Goal: Transaction & Acquisition: Download file/media

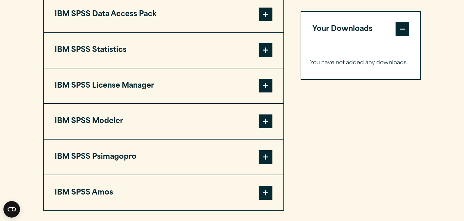
scroll to position [561, 0]
click at [268, 14] on span at bounding box center [266, 15] width 14 height 14
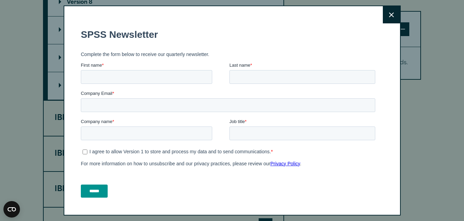
scroll to position [0, 0]
click at [389, 17] on icon at bounding box center [391, 14] width 5 height 5
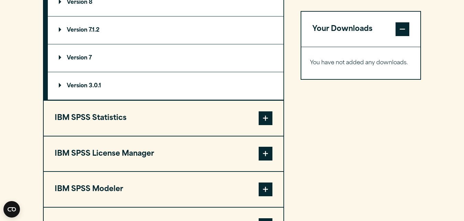
click at [102, 154] on button "IBM SPSS License Manager" at bounding box center [164, 154] width 240 height 35
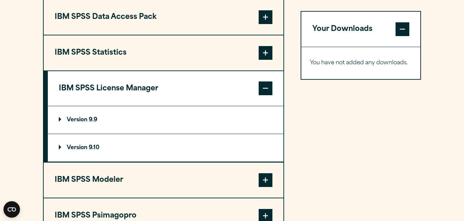
scroll to position [535, 0]
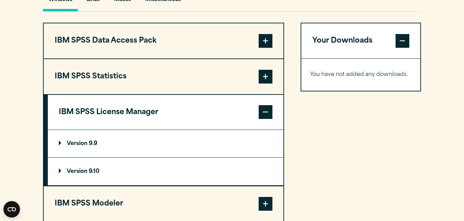
click at [113, 77] on button "IBM SPSS Statistics" at bounding box center [164, 76] width 240 height 35
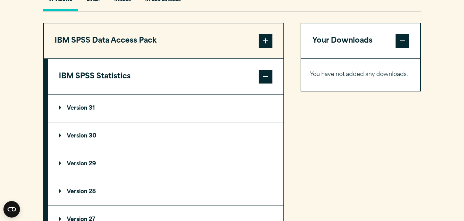
scroll to position [570, 0]
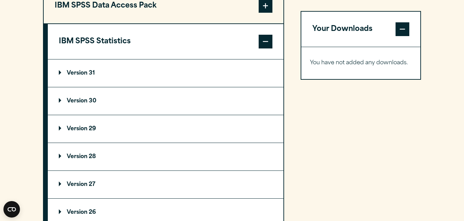
click at [91, 183] on p "Version 27" at bounding box center [77, 185] width 36 height 6
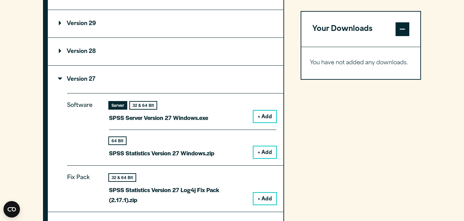
scroll to position [711, 0]
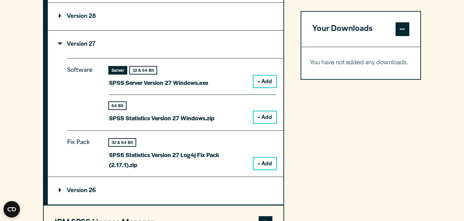
click at [259, 117] on button "+ Add" at bounding box center [265, 118] width 23 height 12
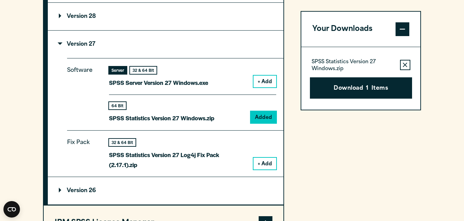
click at [193, 119] on p "SPSS Statistics Version 27 Windows.zip" at bounding box center [161, 118] width 105 height 10
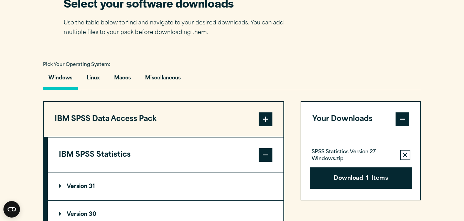
scroll to position [667, 0]
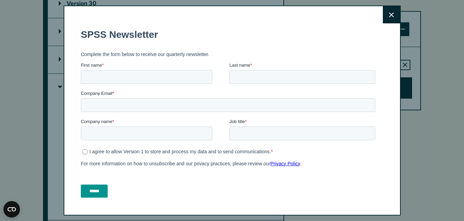
click at [391, 15] on button "Close" at bounding box center [391, 14] width 17 height 17
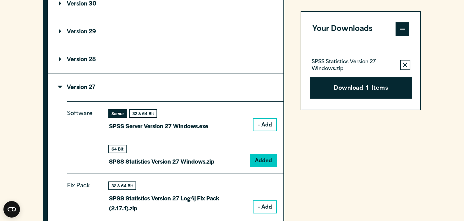
scroll to position [562, 0]
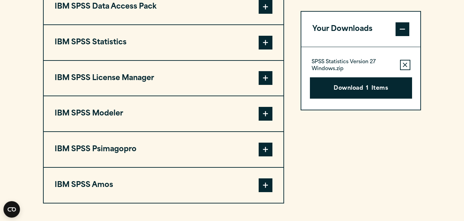
scroll to position [528, 0]
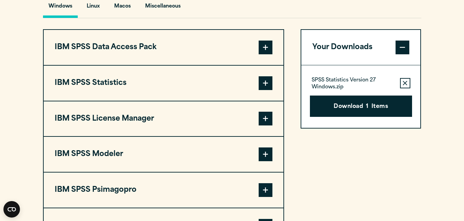
click at [267, 83] on span at bounding box center [266, 83] width 14 height 14
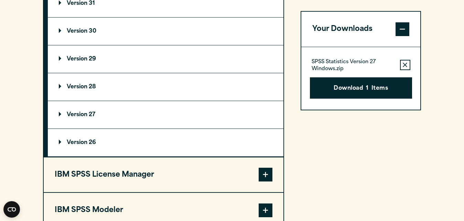
scroll to position [669, 0]
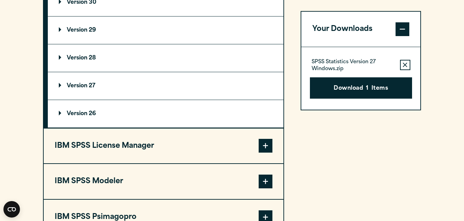
click at [104, 90] on summary "Version 27" at bounding box center [166, 86] width 236 height 28
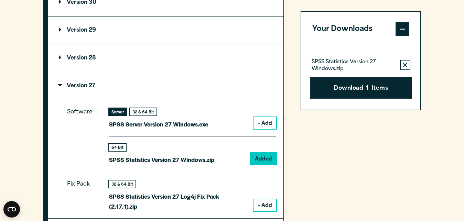
click at [202, 158] on p "SPSS Statistics Version 27 Windows.zip" at bounding box center [161, 160] width 105 height 10
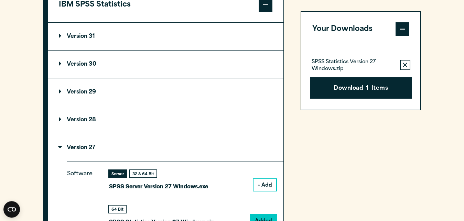
scroll to position [599, 0]
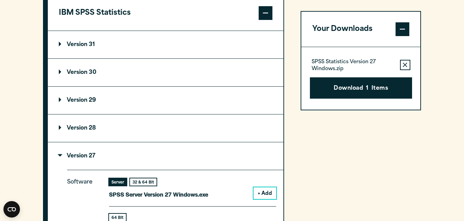
click at [368, 165] on div "Your Downloads SPSS Statistics Version 27 Windows.zip Remove this item from you…" at bounding box center [361, 210] width 121 height 502
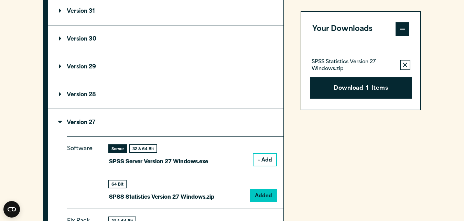
scroll to position [772, 0]
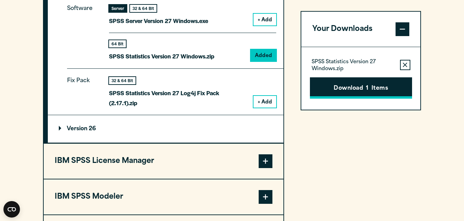
click at [377, 91] on button "Download 1 Items" at bounding box center [361, 87] width 102 height 21
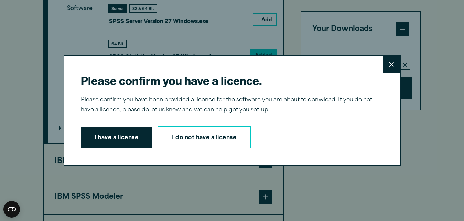
click at [392, 70] on button "Close" at bounding box center [391, 64] width 17 height 17
